Goal: Task Accomplishment & Management: Use online tool/utility

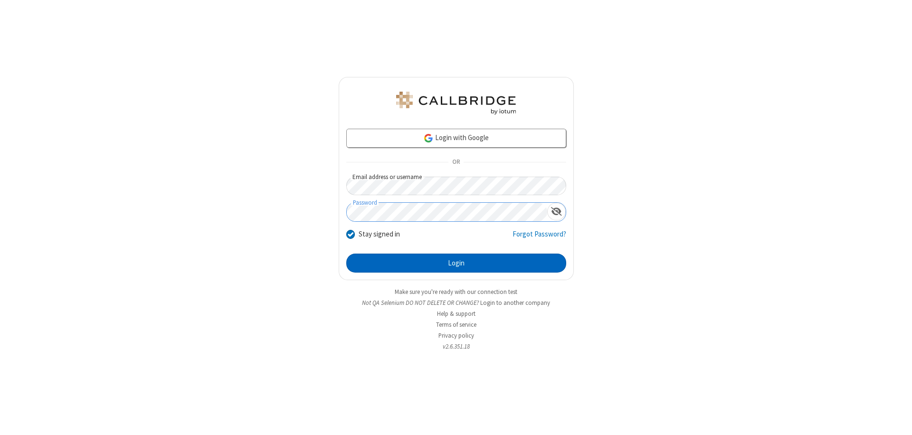
click at [456, 263] on button "Login" at bounding box center [456, 263] width 220 height 19
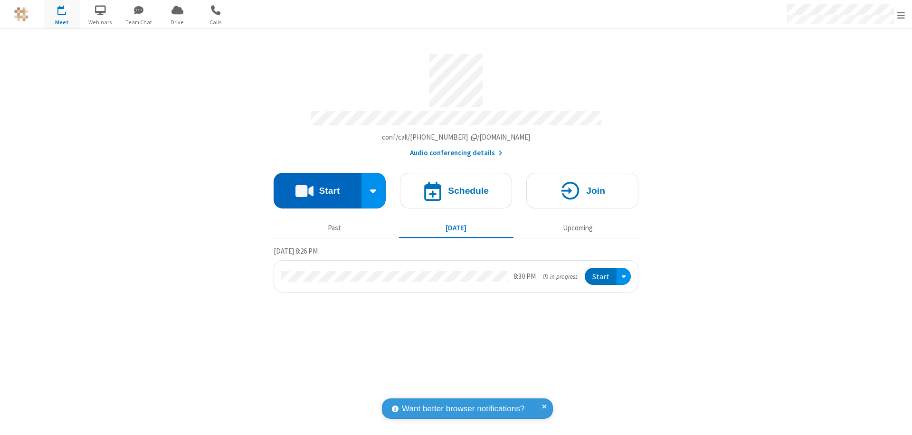
click at [317, 186] on button "Start" at bounding box center [318, 191] width 88 height 36
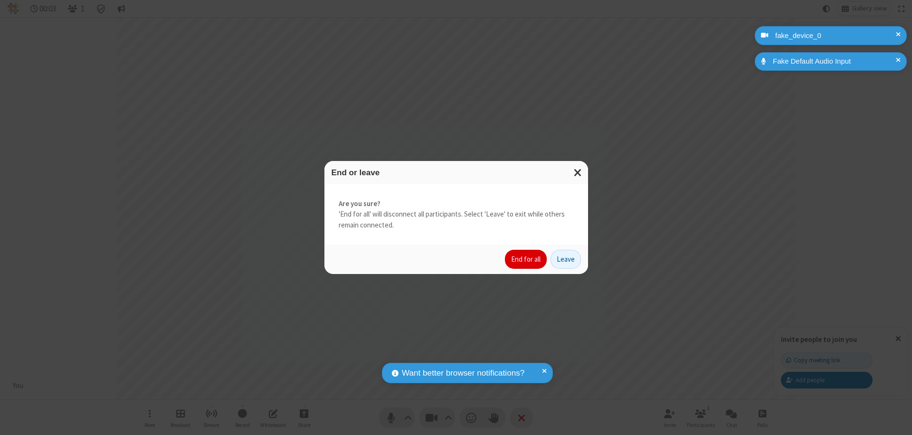
click at [526, 259] on button "End for all" at bounding box center [526, 259] width 42 height 19
